Goal: Navigation & Orientation: Find specific page/section

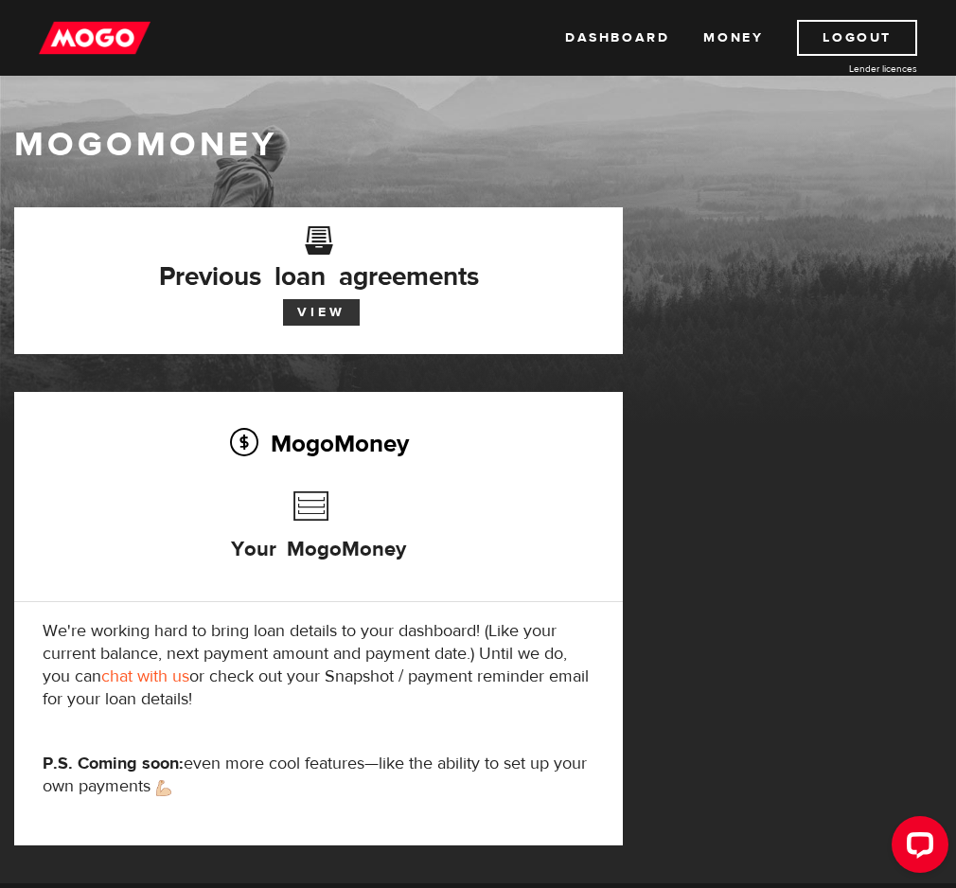
click at [360, 299] on link "View" at bounding box center [321, 312] width 77 height 27
click at [718, 41] on link "Money" at bounding box center [733, 38] width 60 height 36
click at [617, 42] on link "Dashboard" at bounding box center [617, 38] width 104 height 36
